Goal: Information Seeking & Learning: Learn about a topic

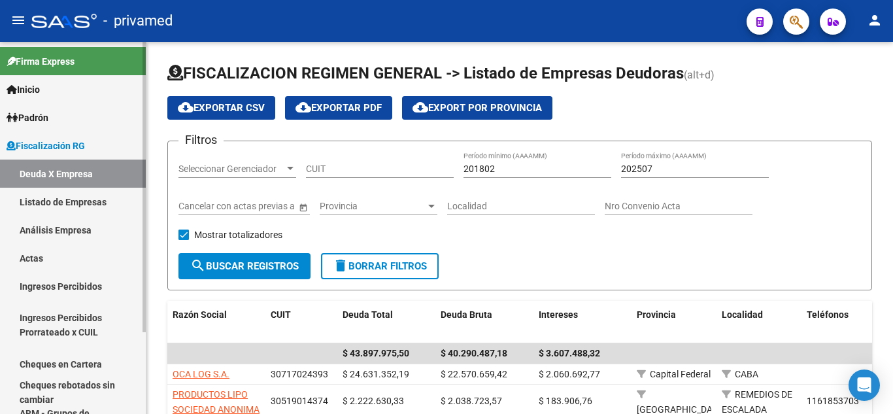
click at [85, 229] on link "Análisis Empresa" at bounding box center [73, 230] width 146 height 28
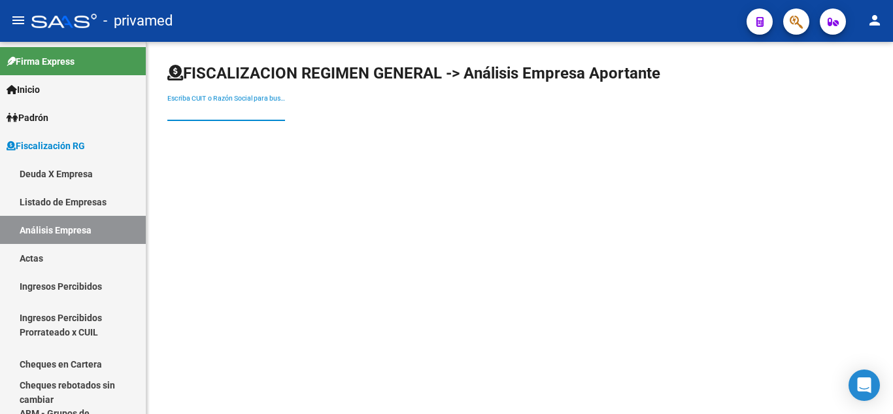
click at [198, 108] on input "Escriba CUIT o Razón Social para buscar" at bounding box center [226, 111] width 118 height 11
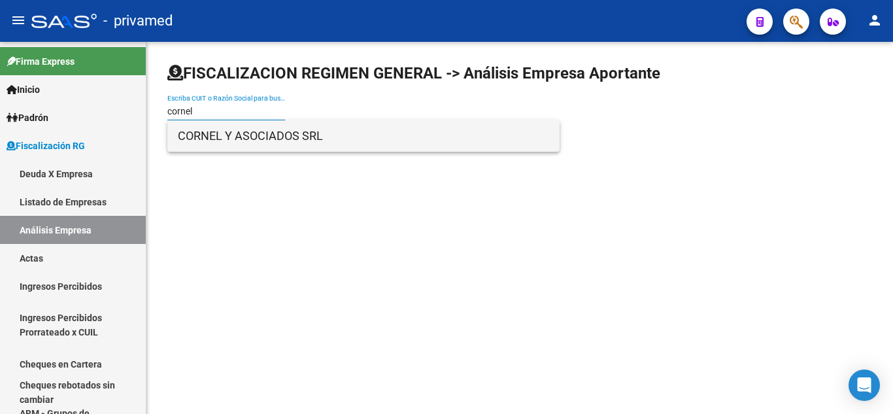
type input "cornel"
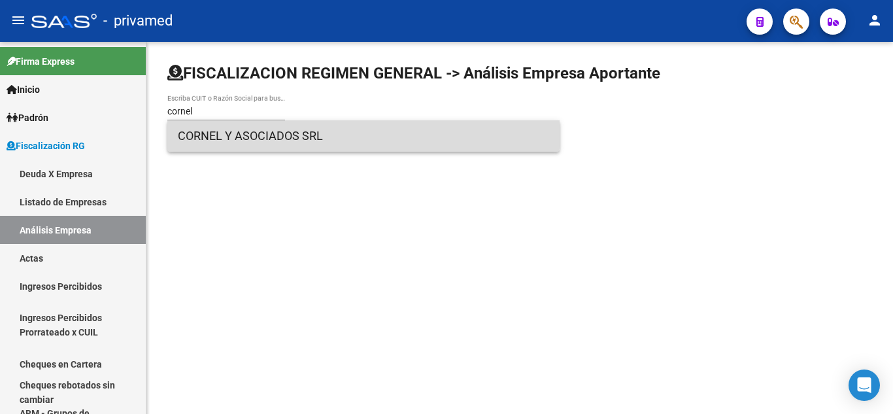
click at [207, 127] on span "CORNEL Y ASOCIADOS SRL" at bounding box center [363, 135] width 371 height 31
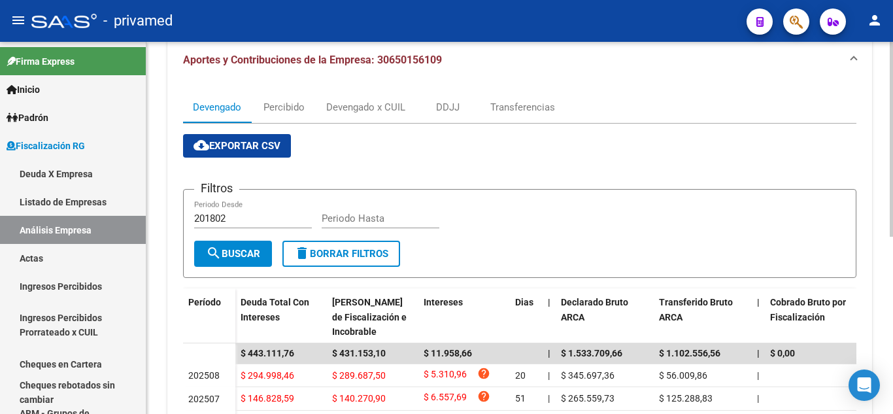
scroll to position [131, 0]
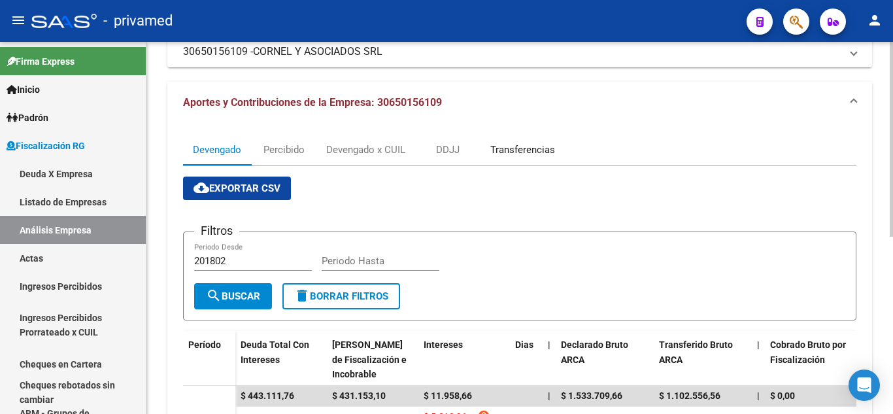
click at [502, 157] on div "Transferencias" at bounding box center [522, 149] width 65 height 14
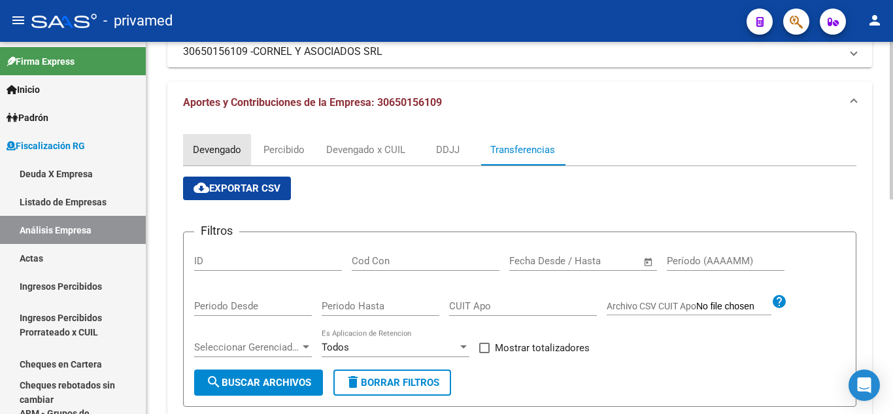
click at [219, 150] on div "Devengado" at bounding box center [217, 149] width 48 height 14
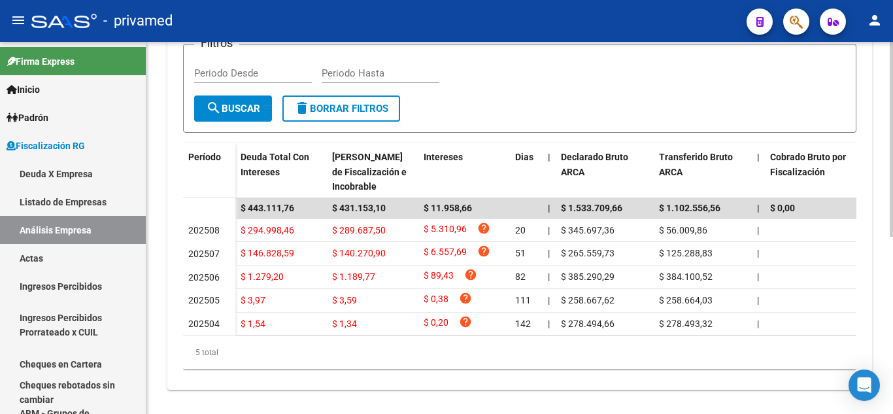
scroll to position [339, 0]
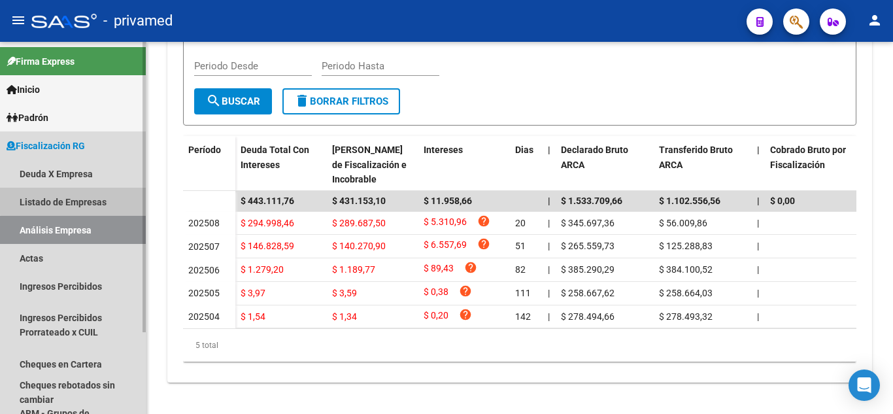
click at [76, 197] on link "Listado de Empresas" at bounding box center [73, 202] width 146 height 28
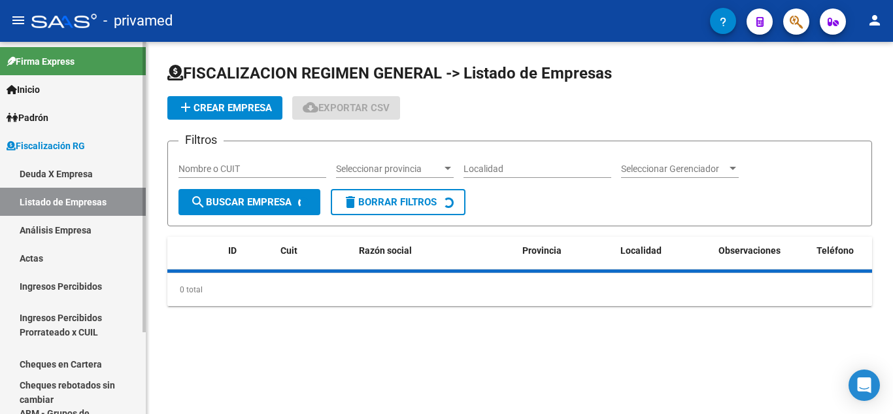
click at [83, 218] on link "Análisis Empresa" at bounding box center [73, 230] width 146 height 28
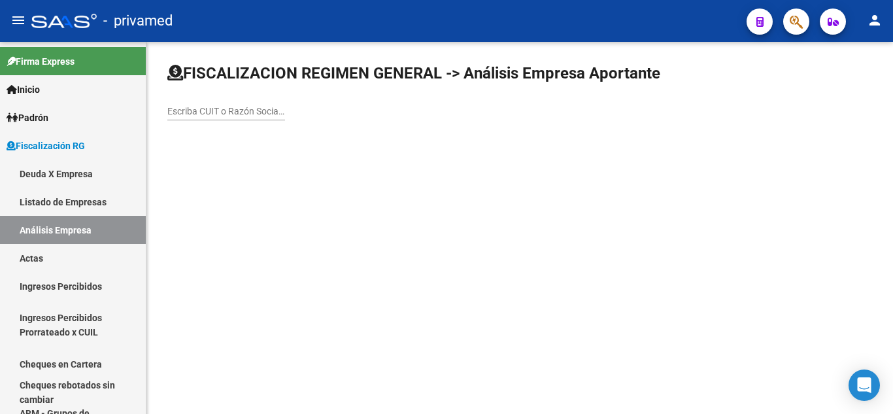
click at [224, 115] on input "Escriba CUIT o Razón Social para buscar" at bounding box center [226, 111] width 118 height 11
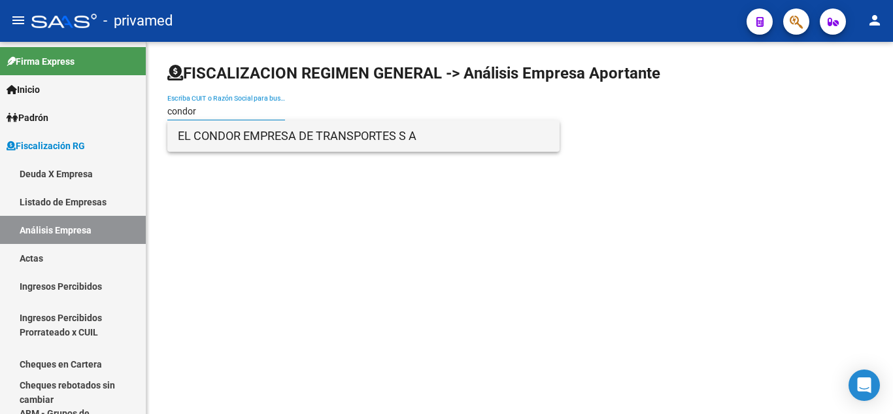
type input "condor"
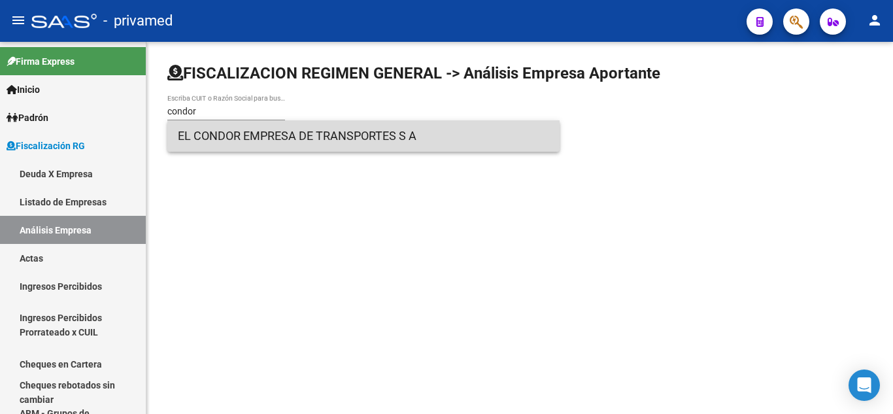
click at [238, 138] on span "EL CONDOR EMPRESA DE TRANSPORTES S A" at bounding box center [363, 135] width 371 height 31
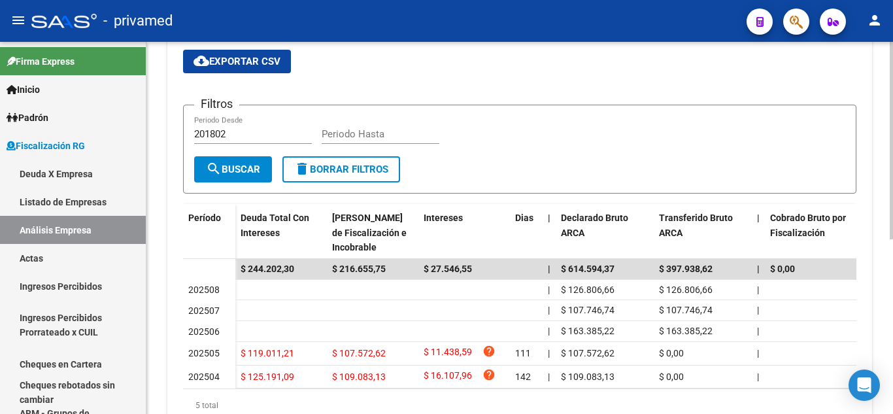
scroll to position [327, 0]
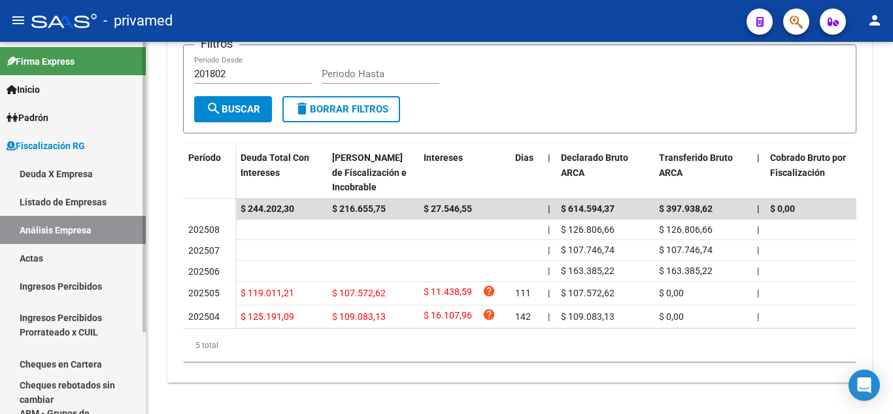
click at [101, 209] on link "Listado de Empresas" at bounding box center [73, 202] width 146 height 28
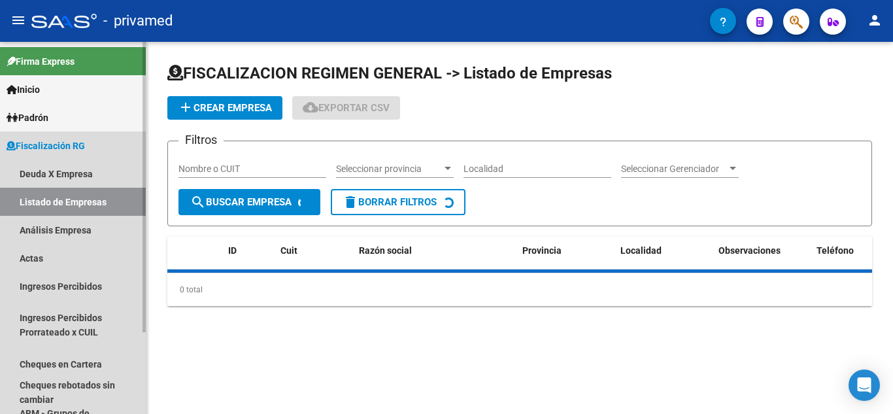
click at [98, 224] on link "Análisis Empresa" at bounding box center [73, 230] width 146 height 28
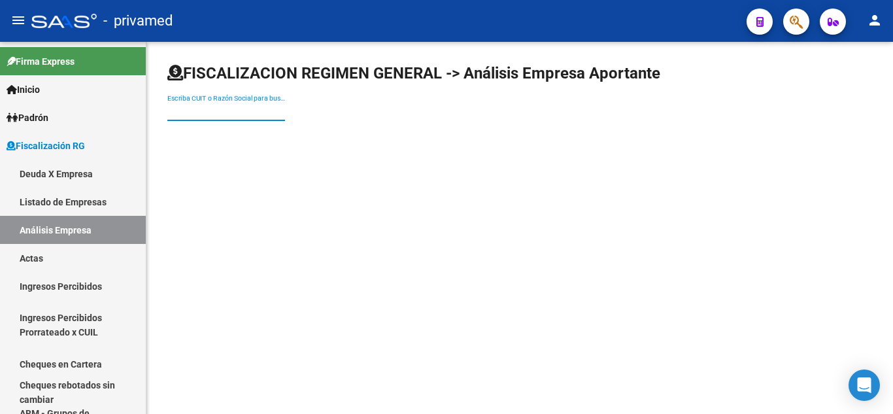
click at [232, 106] on input "Escriba CUIT o Razón Social para buscar" at bounding box center [226, 111] width 118 height 11
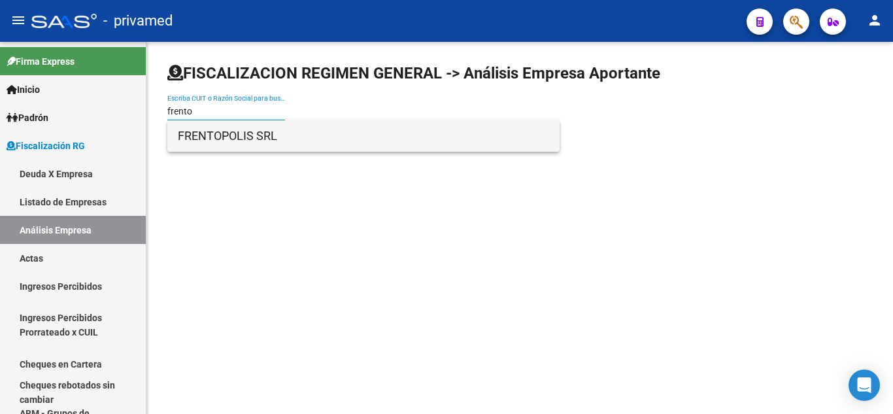
type input "frento"
click at [247, 136] on span "FRENTOPOLIS SRL" at bounding box center [363, 135] width 371 height 31
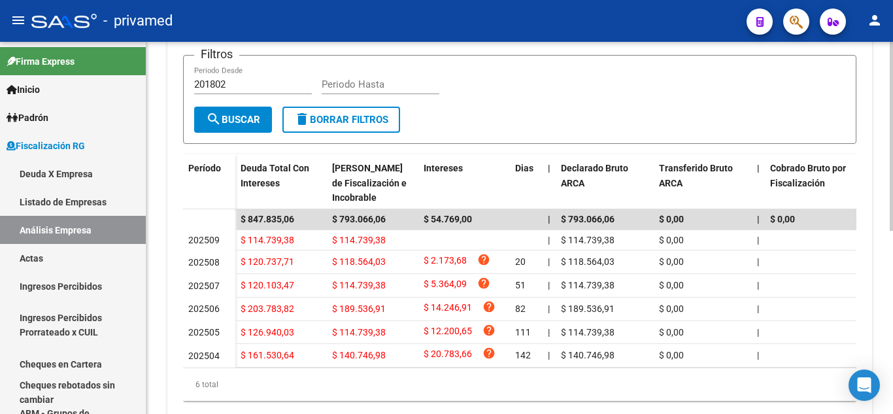
scroll to position [327, 0]
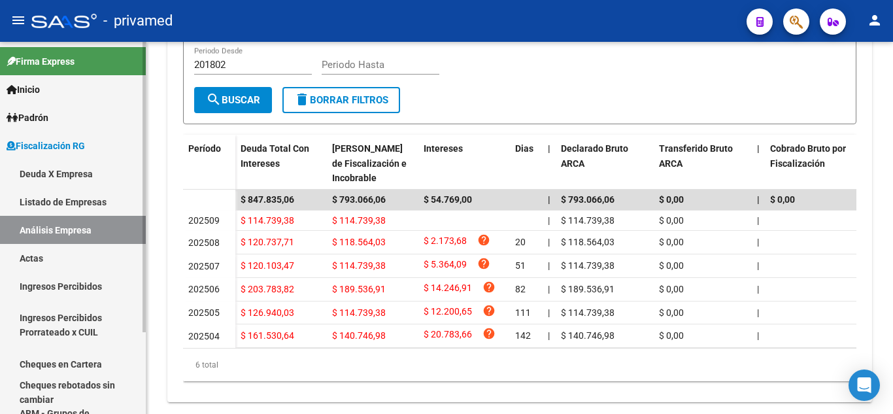
click at [88, 197] on link "Listado de Empresas" at bounding box center [73, 202] width 146 height 28
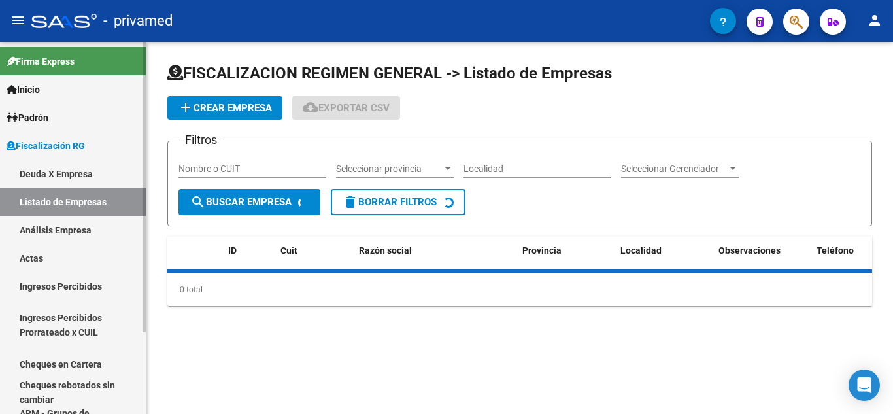
click at [93, 225] on link "Análisis Empresa" at bounding box center [73, 230] width 146 height 28
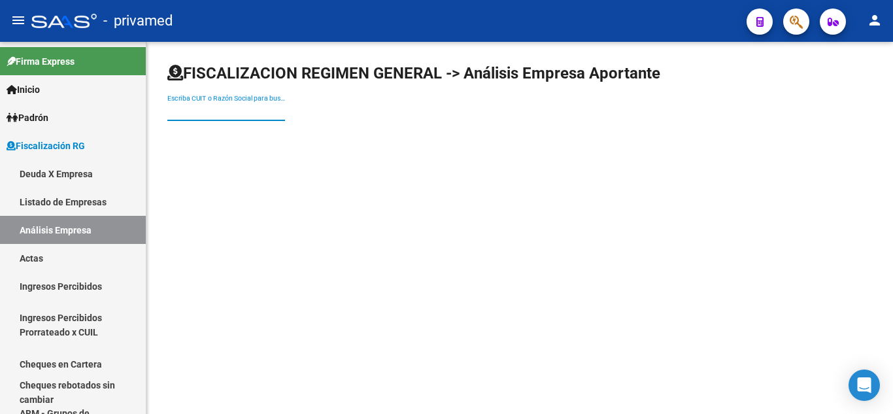
click at [237, 107] on input "Escriba CUIT o Razón Social para buscar" at bounding box center [226, 111] width 118 height 11
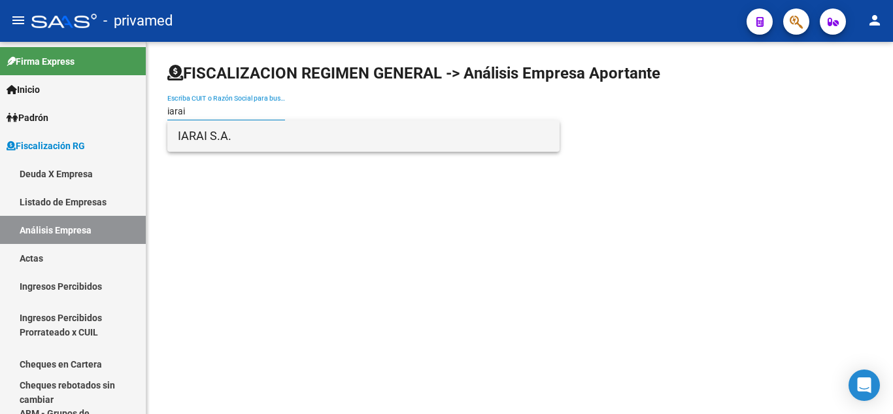
type input "iarai"
click at [247, 142] on span "IARAI S.A." at bounding box center [363, 135] width 371 height 31
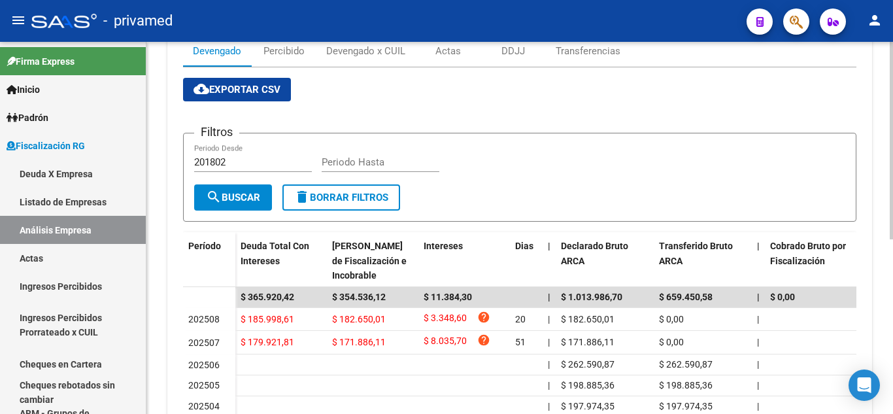
scroll to position [261, 0]
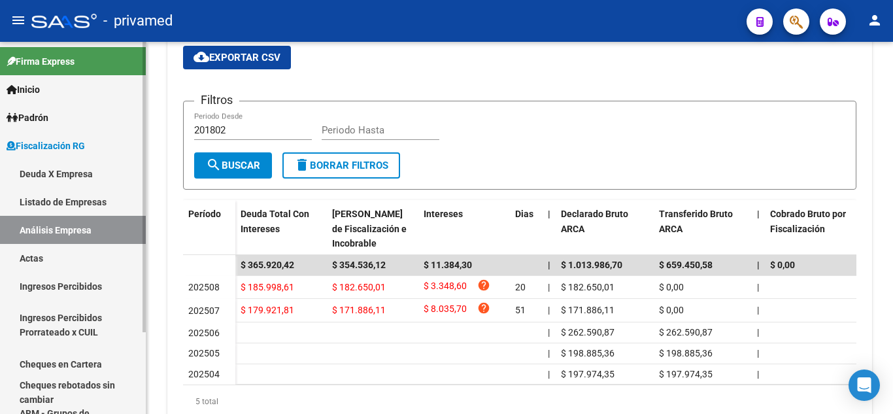
drag, startPoint x: 110, startPoint y: 202, endPoint x: 116, endPoint y: 210, distance: 9.4
click at [110, 202] on link "Listado de Empresas" at bounding box center [73, 202] width 146 height 28
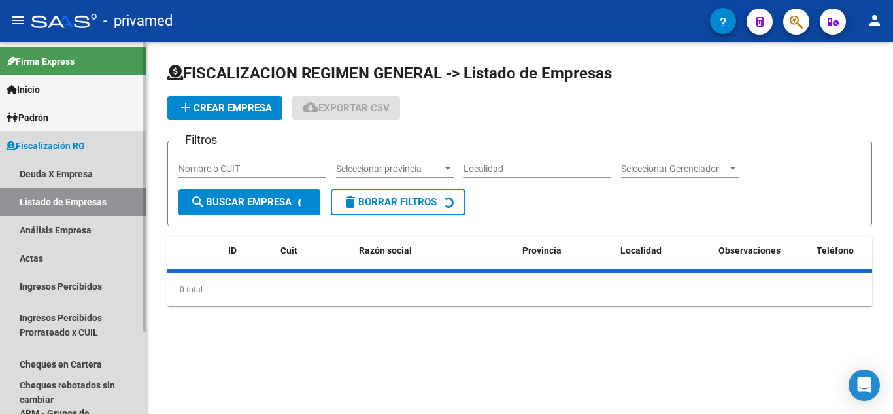
click at [116, 224] on link "Análisis Empresa" at bounding box center [73, 230] width 146 height 28
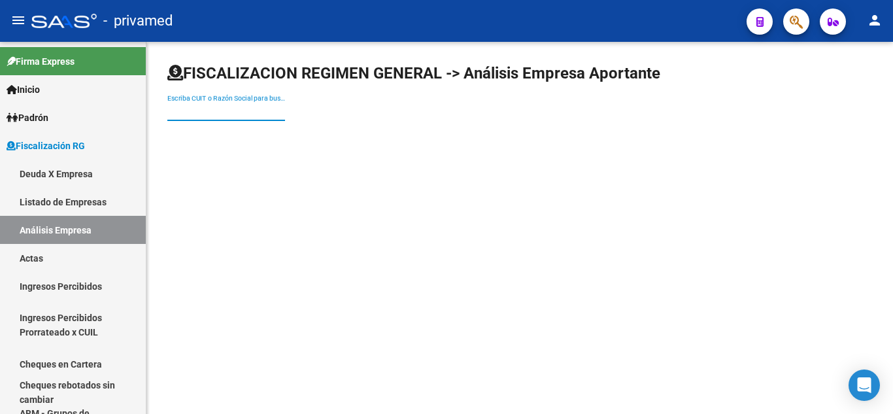
click at [234, 109] on input "Escriba CUIT o Razón Social para buscar" at bounding box center [226, 111] width 118 height 11
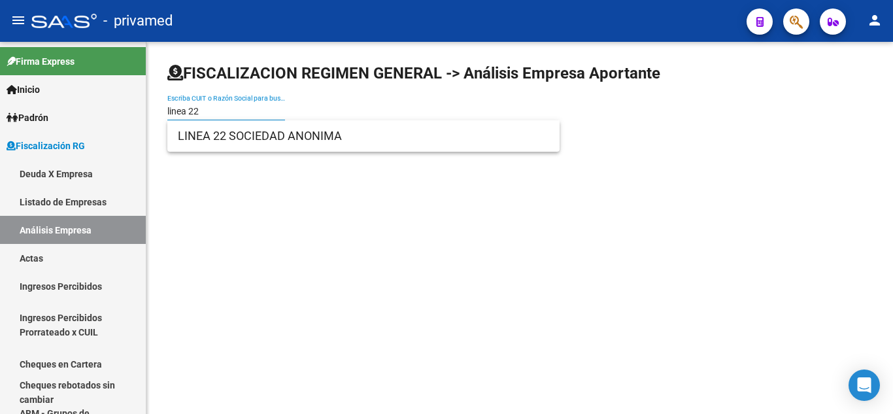
type input "linea 22"
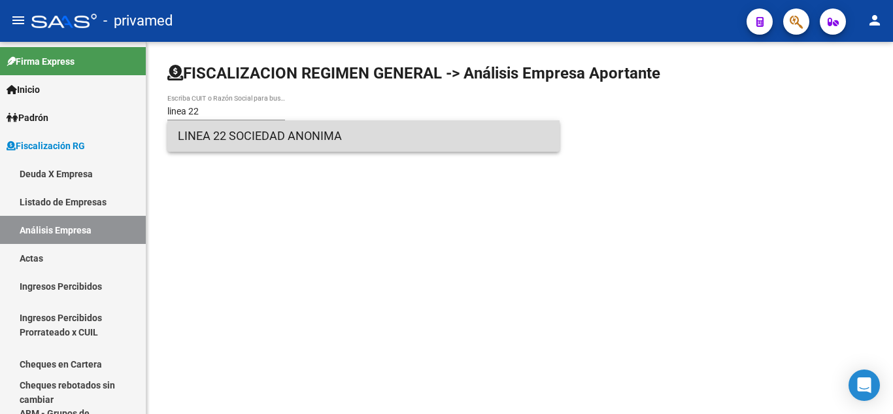
click at [263, 139] on span "LINEA 22 SOCIEDAD ANONIMA" at bounding box center [363, 135] width 371 height 31
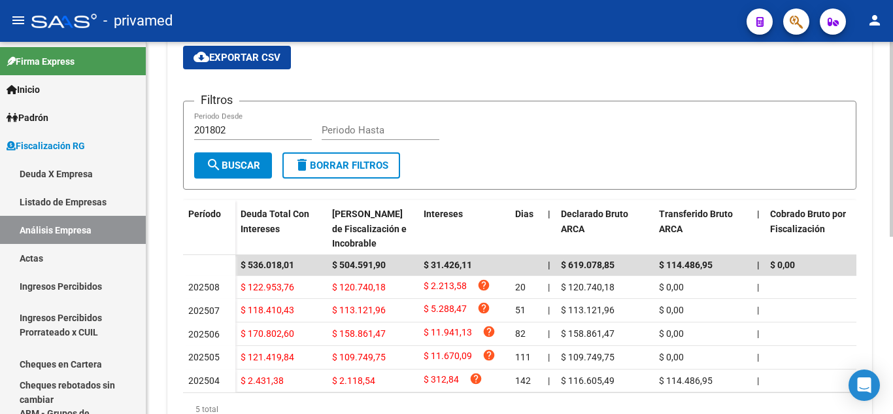
scroll to position [196, 0]
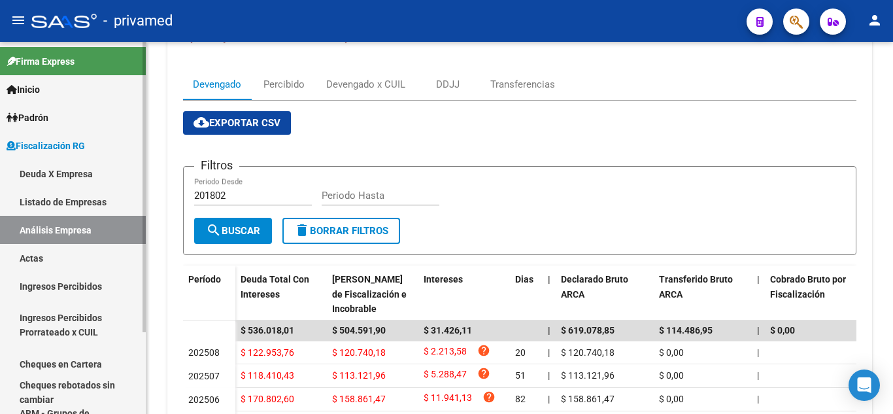
click at [122, 233] on link "Análisis Empresa" at bounding box center [73, 230] width 146 height 28
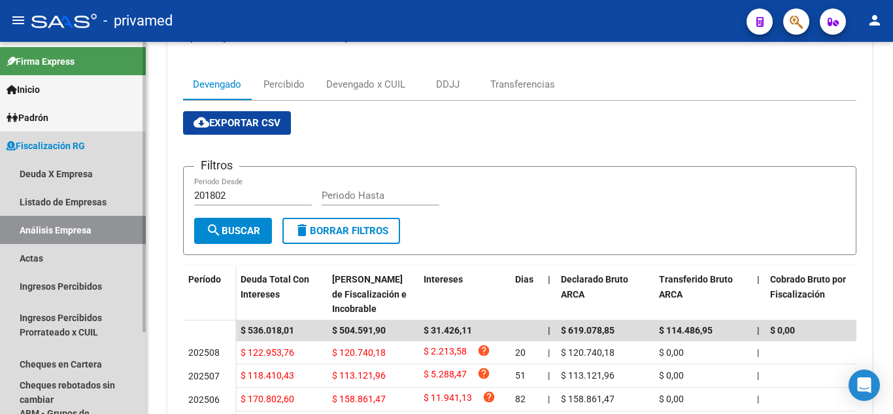
click at [110, 254] on link "Actas" at bounding box center [73, 258] width 146 height 28
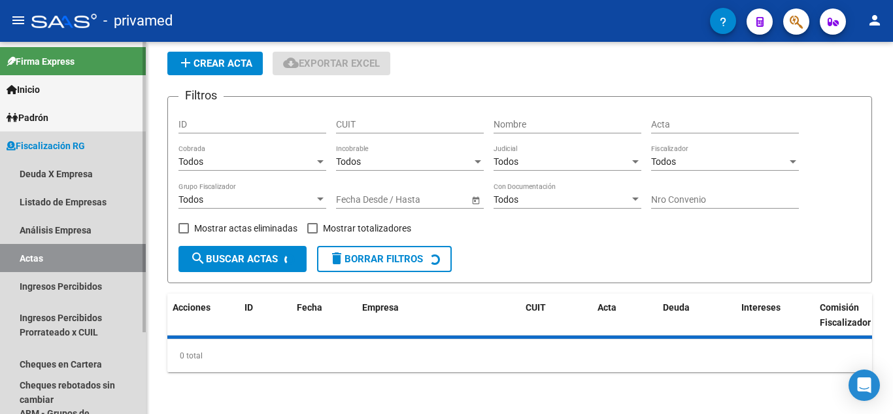
scroll to position [44, 0]
click at [112, 232] on link "Análisis Empresa" at bounding box center [73, 230] width 146 height 28
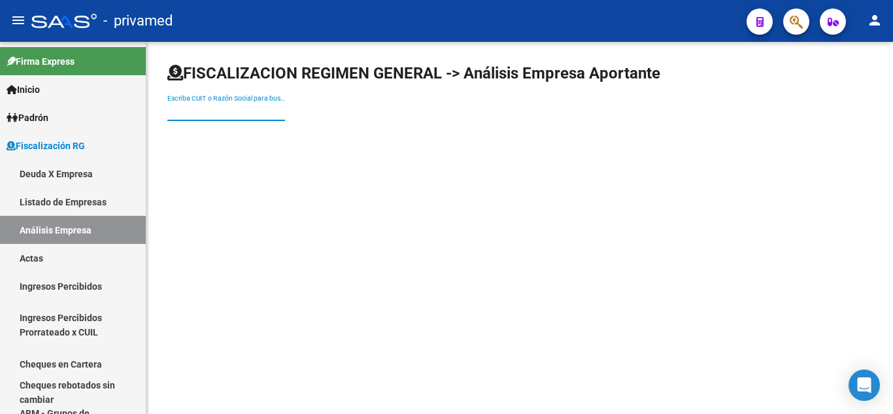
click at [248, 108] on input "Escriba CUIT o Razón Social para buscar" at bounding box center [226, 111] width 118 height 11
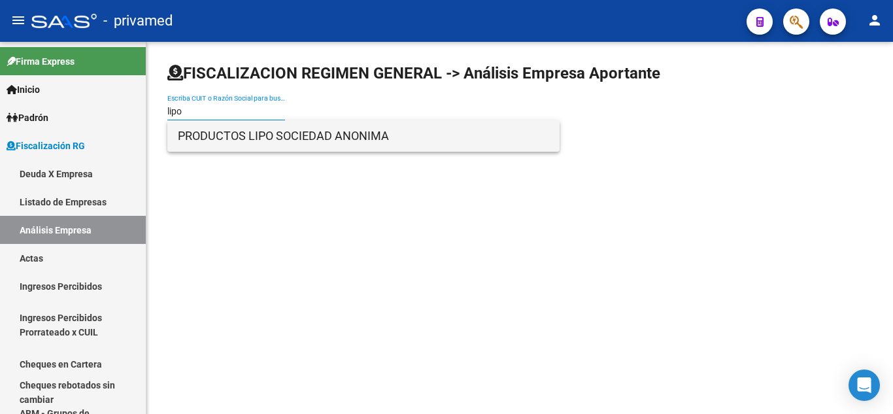
type input "lipo"
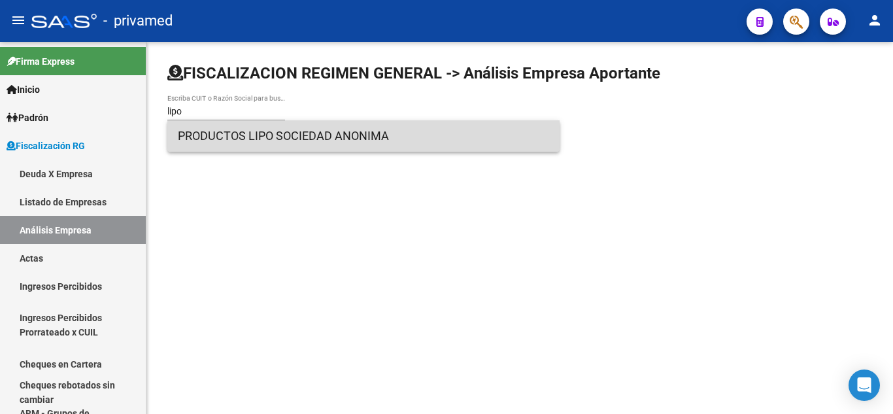
click at [255, 134] on span "PRODUCTOS LIPO SOCIEDAD ANONIMA" at bounding box center [363, 135] width 371 height 31
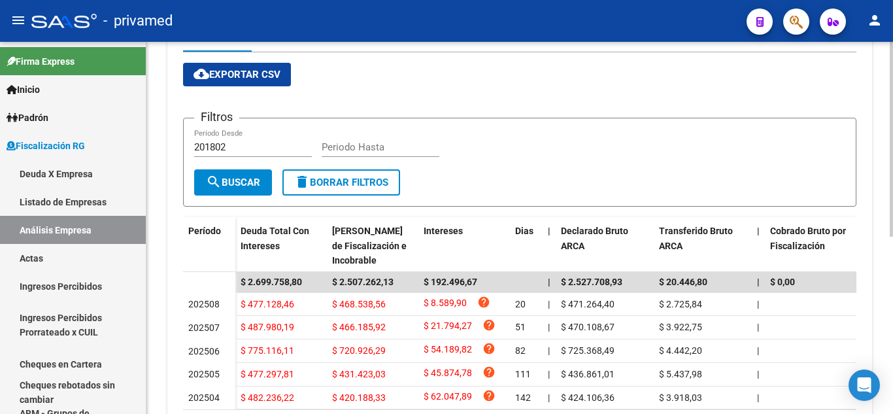
scroll to position [261, 0]
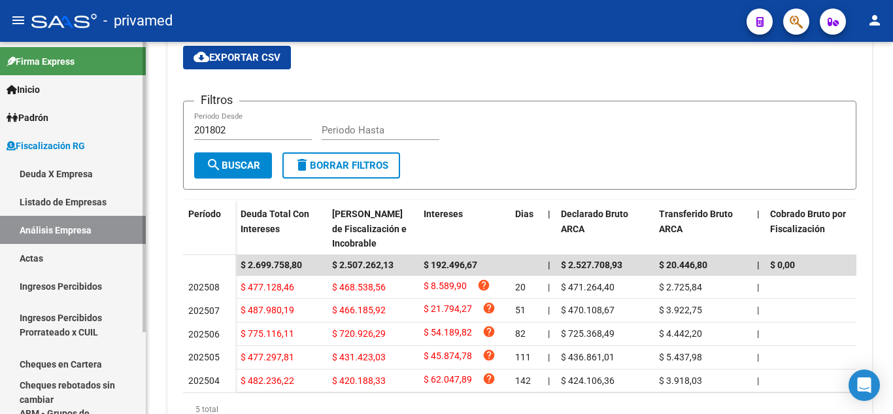
click at [130, 201] on link "Listado de Empresas" at bounding box center [73, 202] width 146 height 28
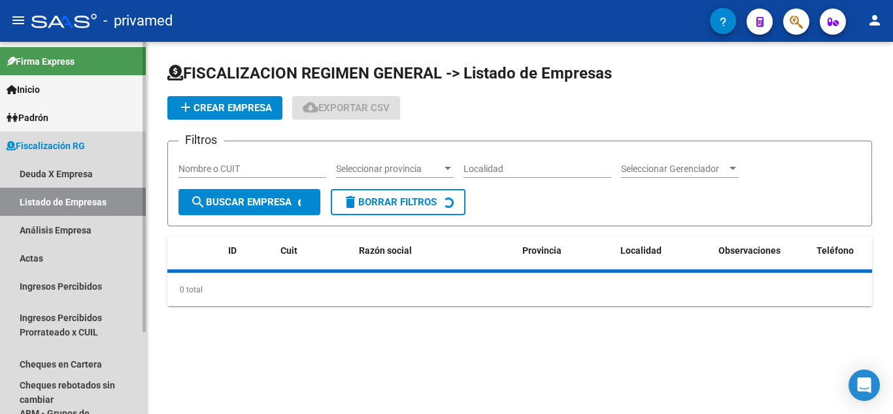
click at [101, 227] on link "Análisis Empresa" at bounding box center [73, 230] width 146 height 28
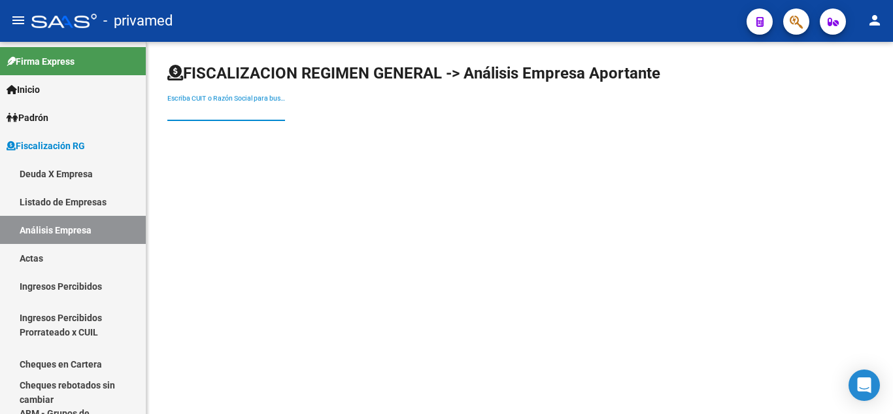
click at [232, 108] on input "Escriba CUIT o Razón Social para buscar" at bounding box center [226, 111] width 118 height 11
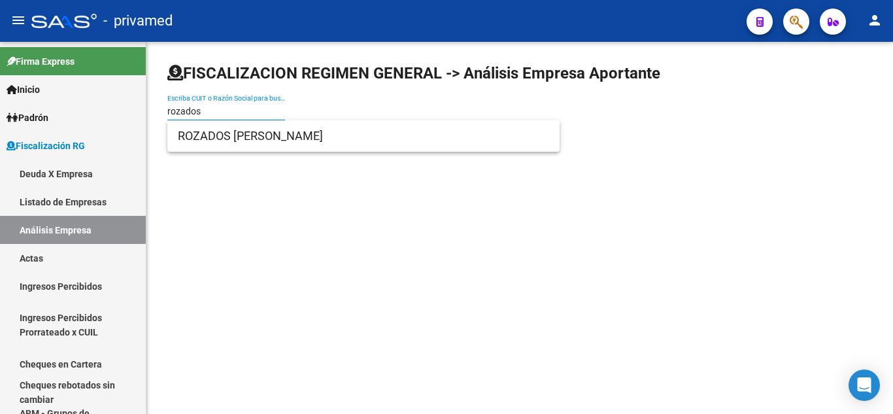
type input "rozados"
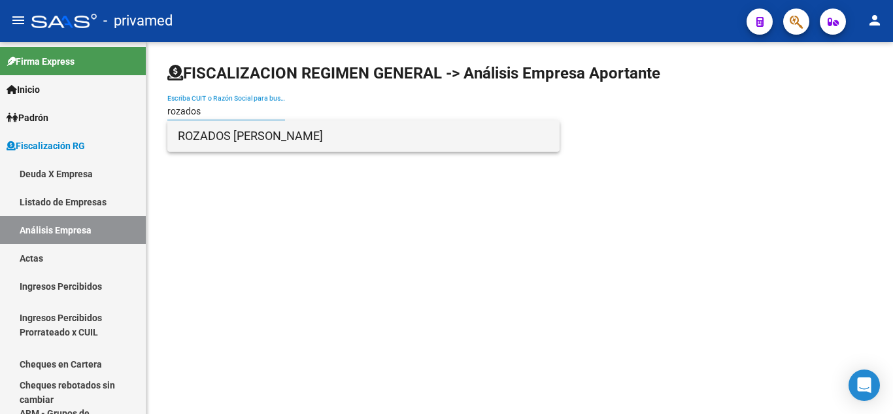
click at [243, 131] on span "ROZADOS [PERSON_NAME]" at bounding box center [363, 135] width 371 height 31
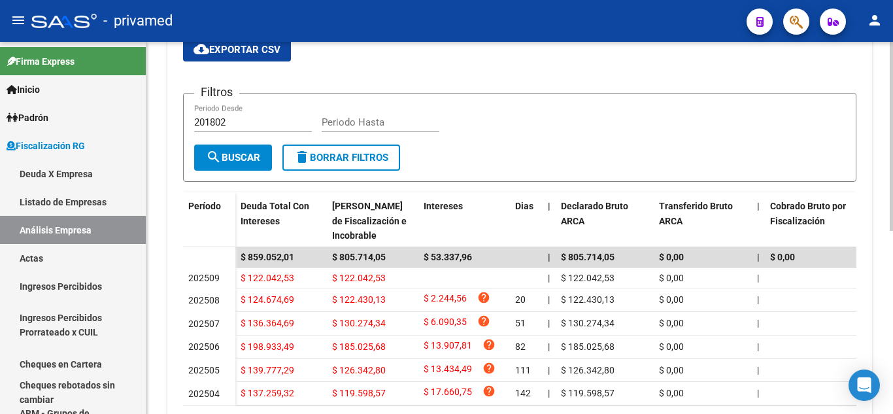
scroll to position [335, 0]
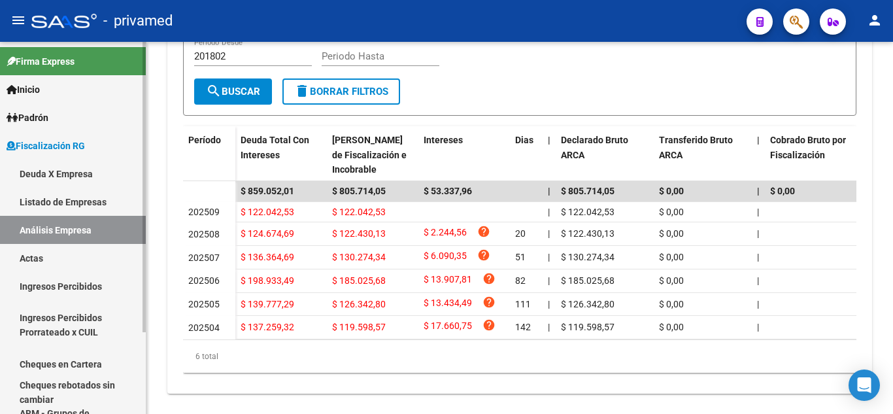
click at [101, 208] on link "Listado de Empresas" at bounding box center [73, 202] width 146 height 28
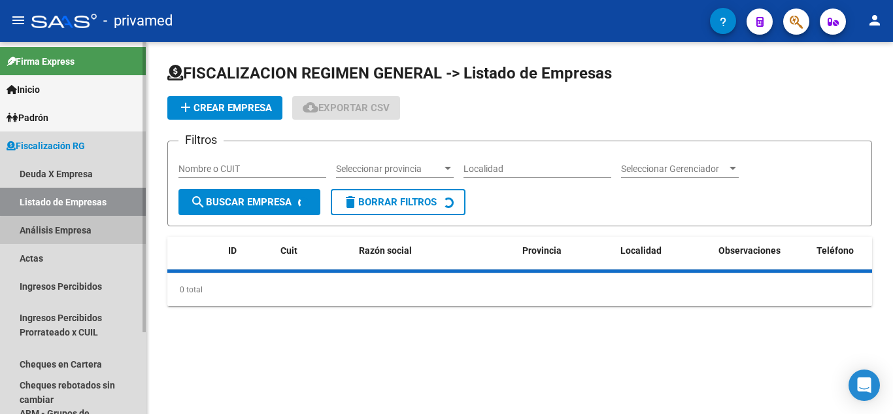
click at [105, 233] on link "Análisis Empresa" at bounding box center [73, 230] width 146 height 28
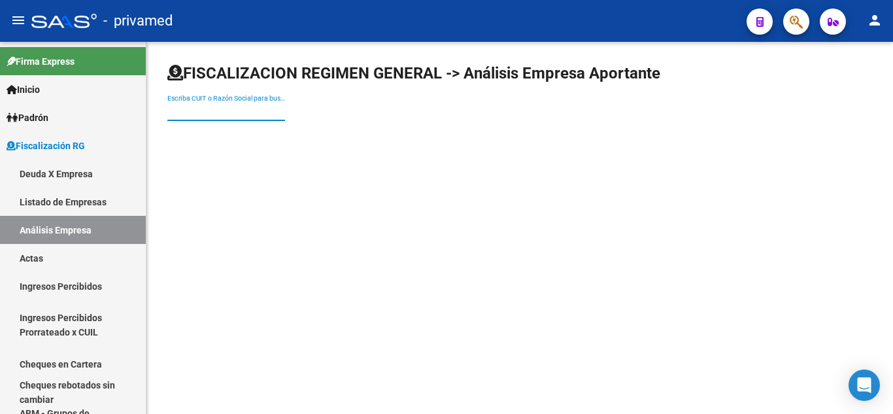
click at [222, 113] on input "Escriba CUIT o Razón Social para buscar" at bounding box center [226, 111] width 118 height 11
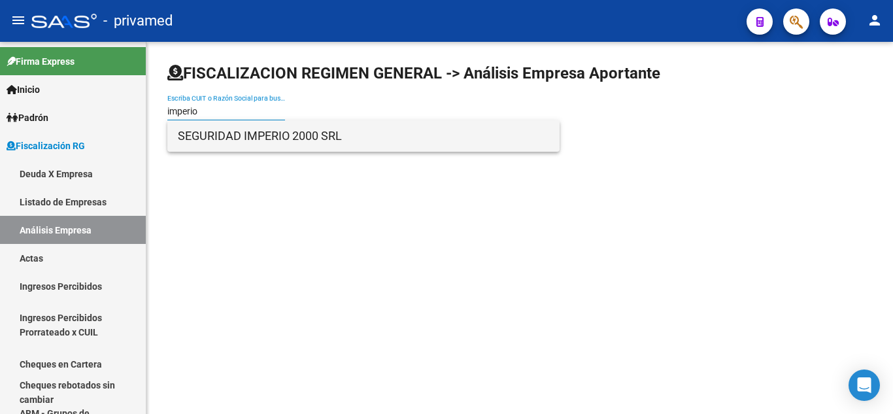
type input "imperio"
click at [231, 127] on span "SEGURIDAD IMPERIO 2000 SRL" at bounding box center [363, 135] width 371 height 31
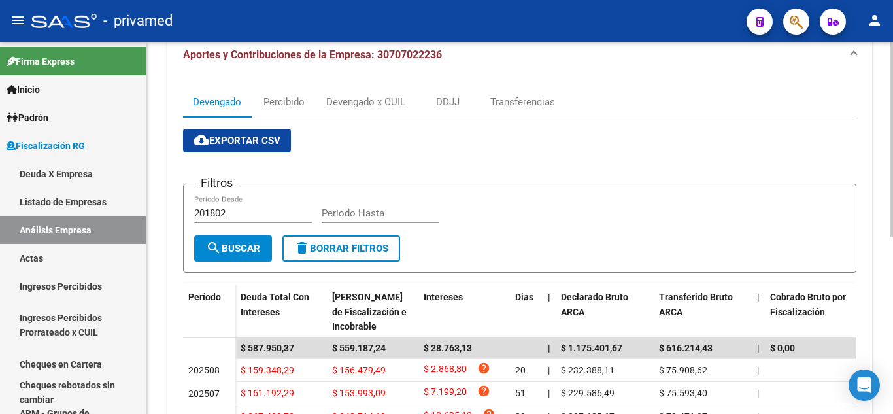
scroll to position [139, 0]
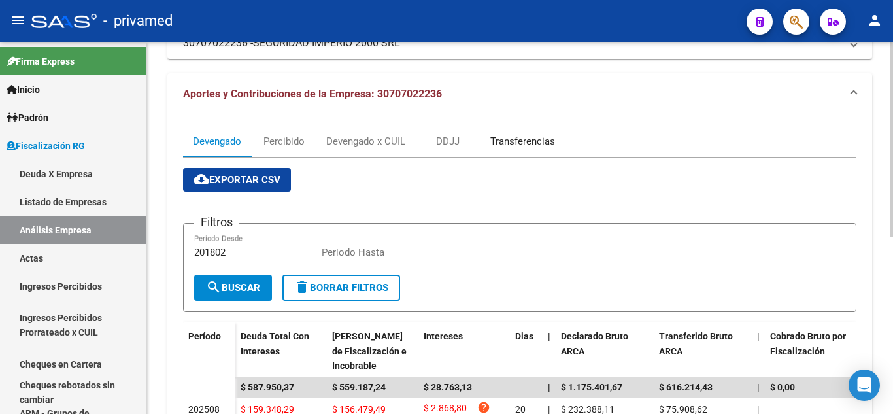
click at [505, 145] on div "Transferencias" at bounding box center [522, 141] width 65 height 14
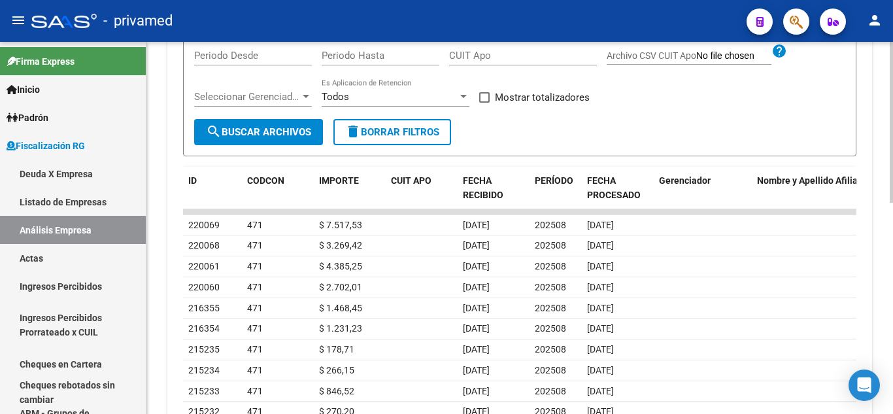
scroll to position [392, 0]
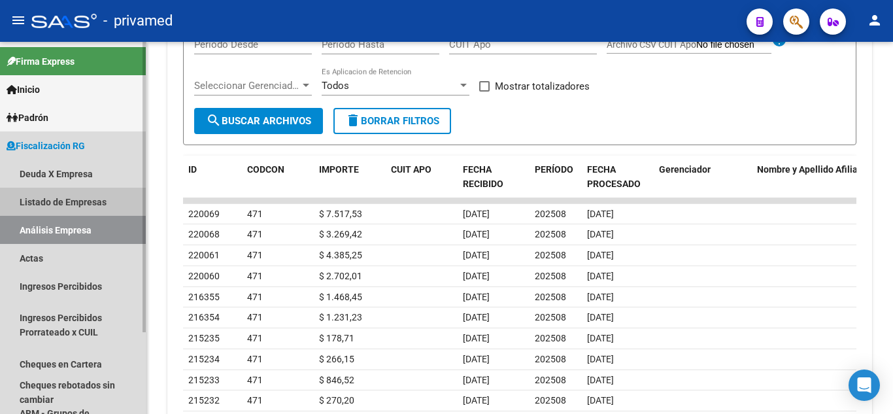
click at [94, 193] on link "Listado de Empresas" at bounding box center [73, 202] width 146 height 28
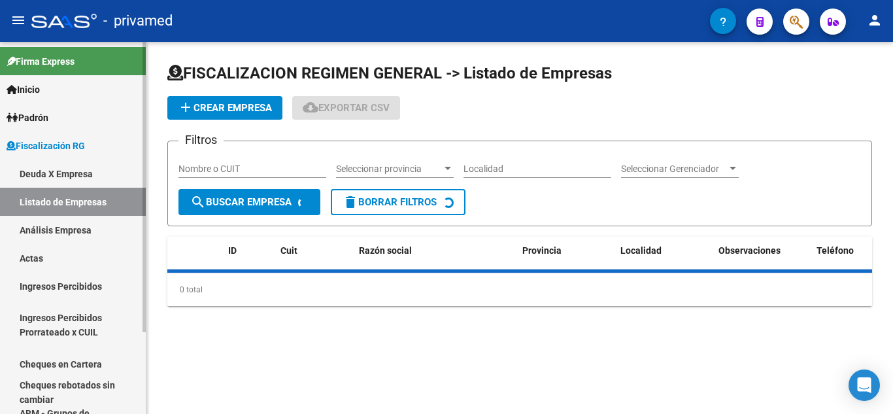
drag, startPoint x: 97, startPoint y: 212, endPoint x: 101, endPoint y: 221, distance: 10.0
click at [97, 212] on link "Listado de Empresas" at bounding box center [73, 202] width 146 height 28
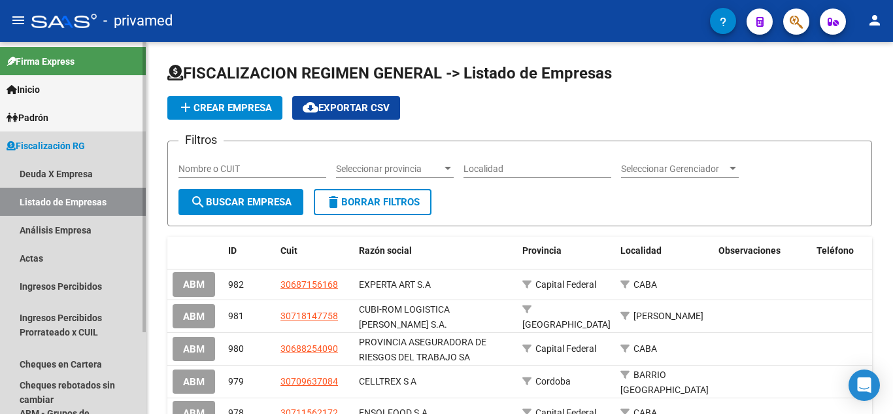
click at [107, 231] on link "Análisis Empresa" at bounding box center [73, 230] width 146 height 28
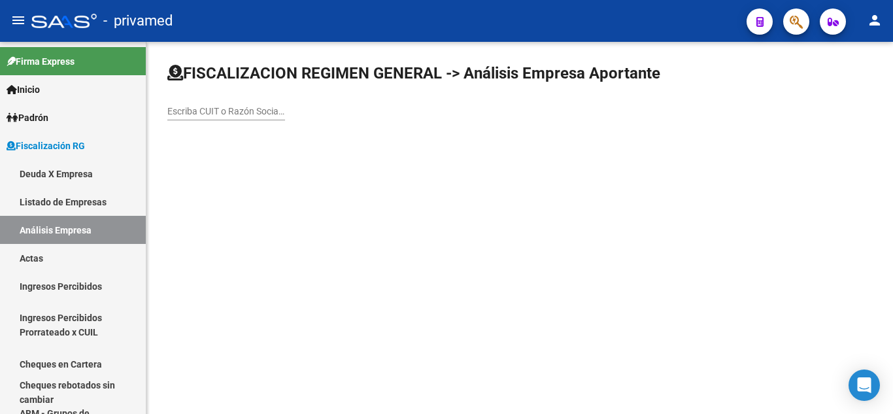
click at [244, 112] on input "Escriba CUIT o Razón Social para buscar" at bounding box center [226, 111] width 118 height 11
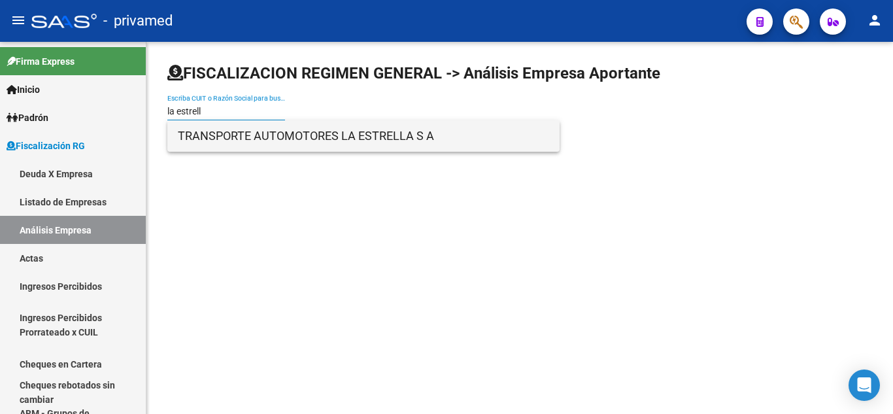
type input "la estrell"
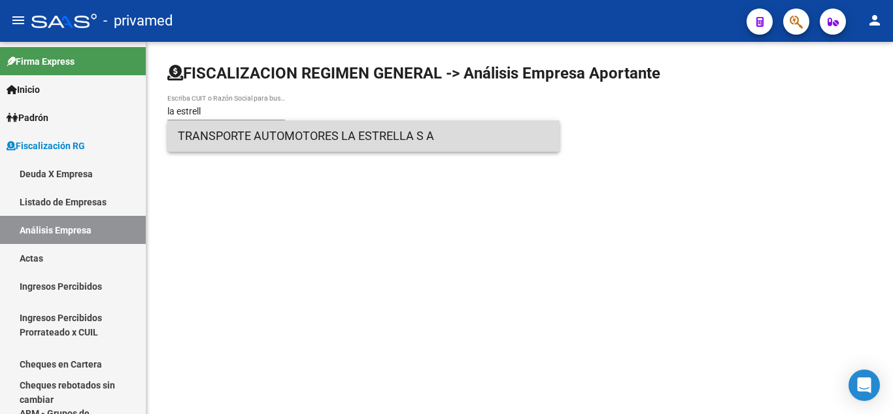
click at [254, 143] on span "TRANSPORTE AUTOMOTORES LA ESTRELLA S A" at bounding box center [363, 135] width 371 height 31
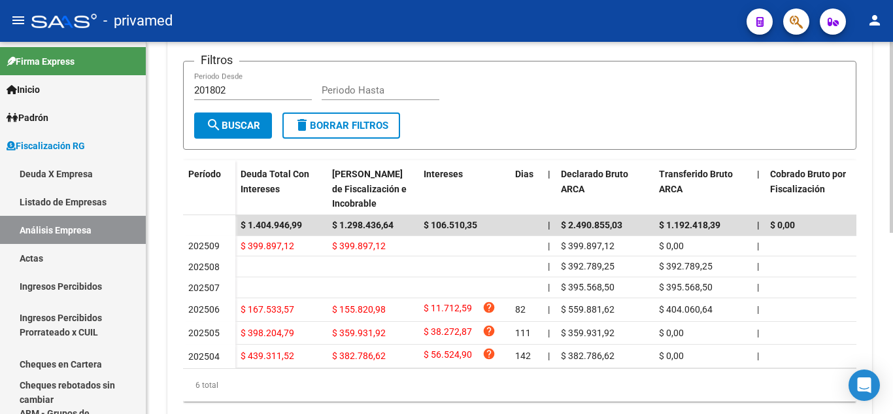
scroll to position [335, 0]
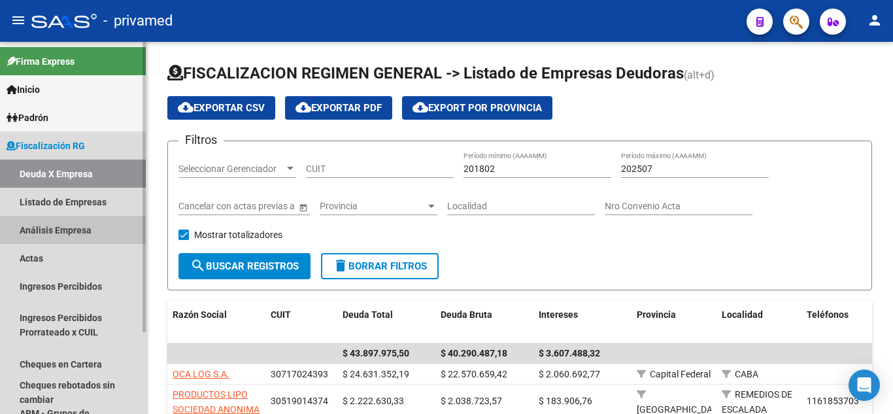
click at [79, 217] on link "Análisis Empresa" at bounding box center [73, 230] width 146 height 28
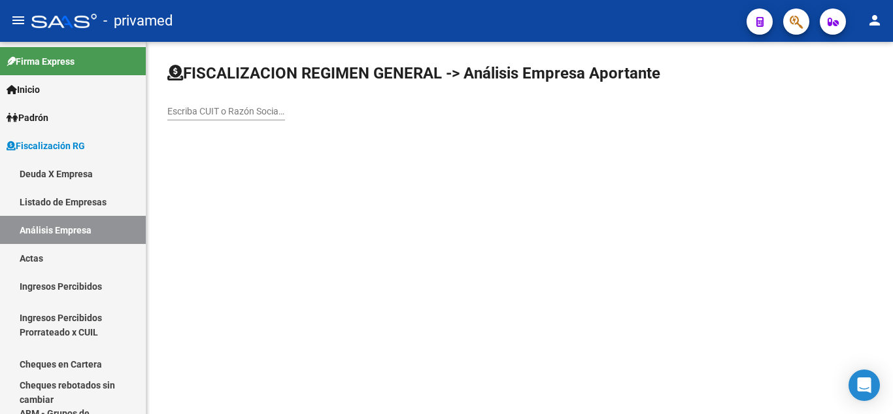
click at [203, 110] on input "Escriba CUIT o Razón Social para buscar" at bounding box center [226, 111] width 118 height 11
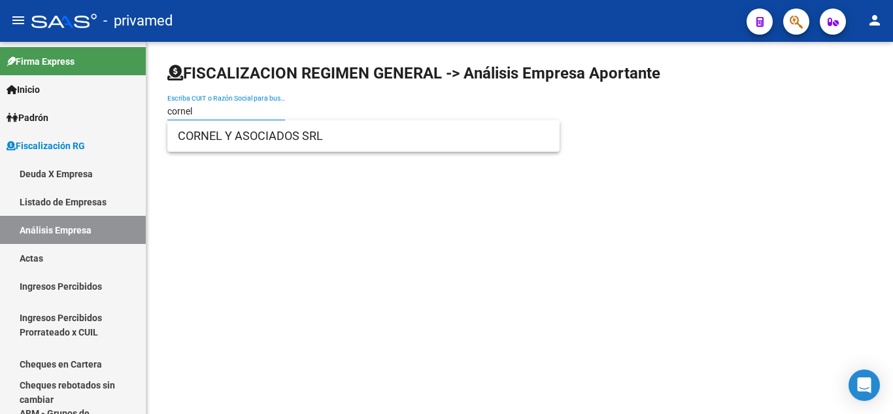
type input "cornel"
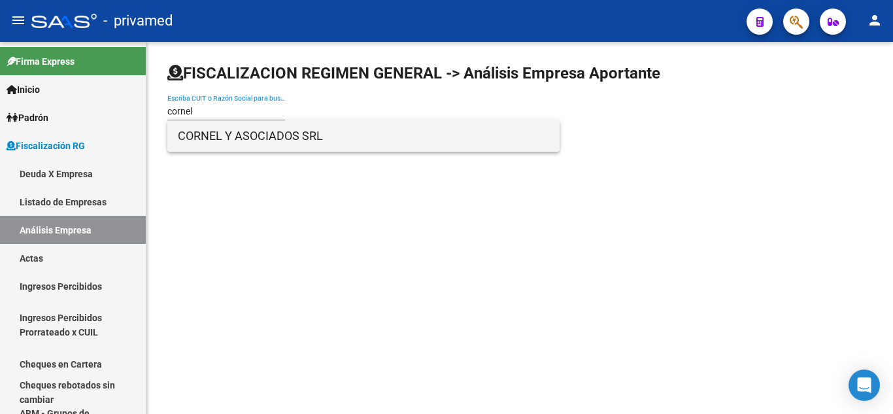
drag, startPoint x: 226, startPoint y: 136, endPoint x: 231, endPoint y: 142, distance: 8.0
click at [231, 142] on span "CORNEL Y ASOCIADOS SRL" at bounding box center [363, 135] width 371 height 31
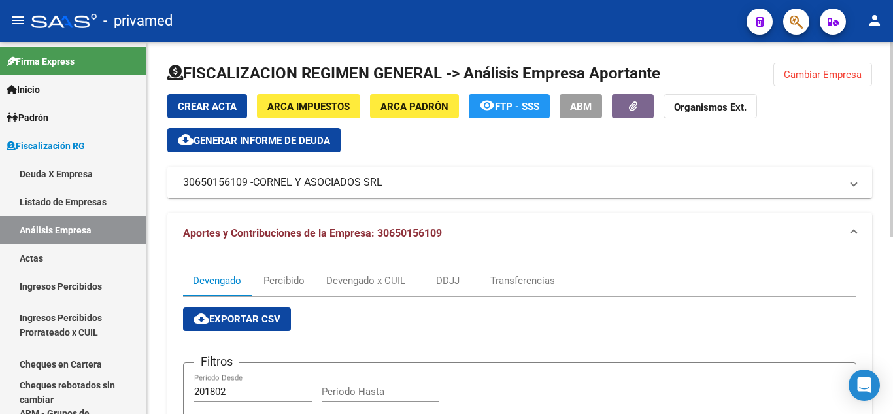
click at [332, 183] on span "CORNEL Y ASOCIADOS SRL" at bounding box center [317, 182] width 129 height 14
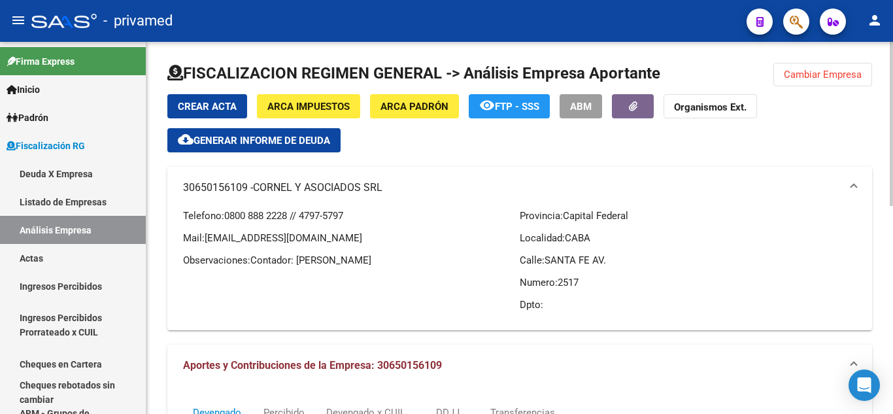
click at [419, 148] on div "Crear Acta ARCA Impuestos ARCA Padrón remove_red_eye FTP - SSS ABM Organismos E…" at bounding box center [519, 123] width 705 height 58
